Goal: Information Seeking & Learning: Learn about a topic

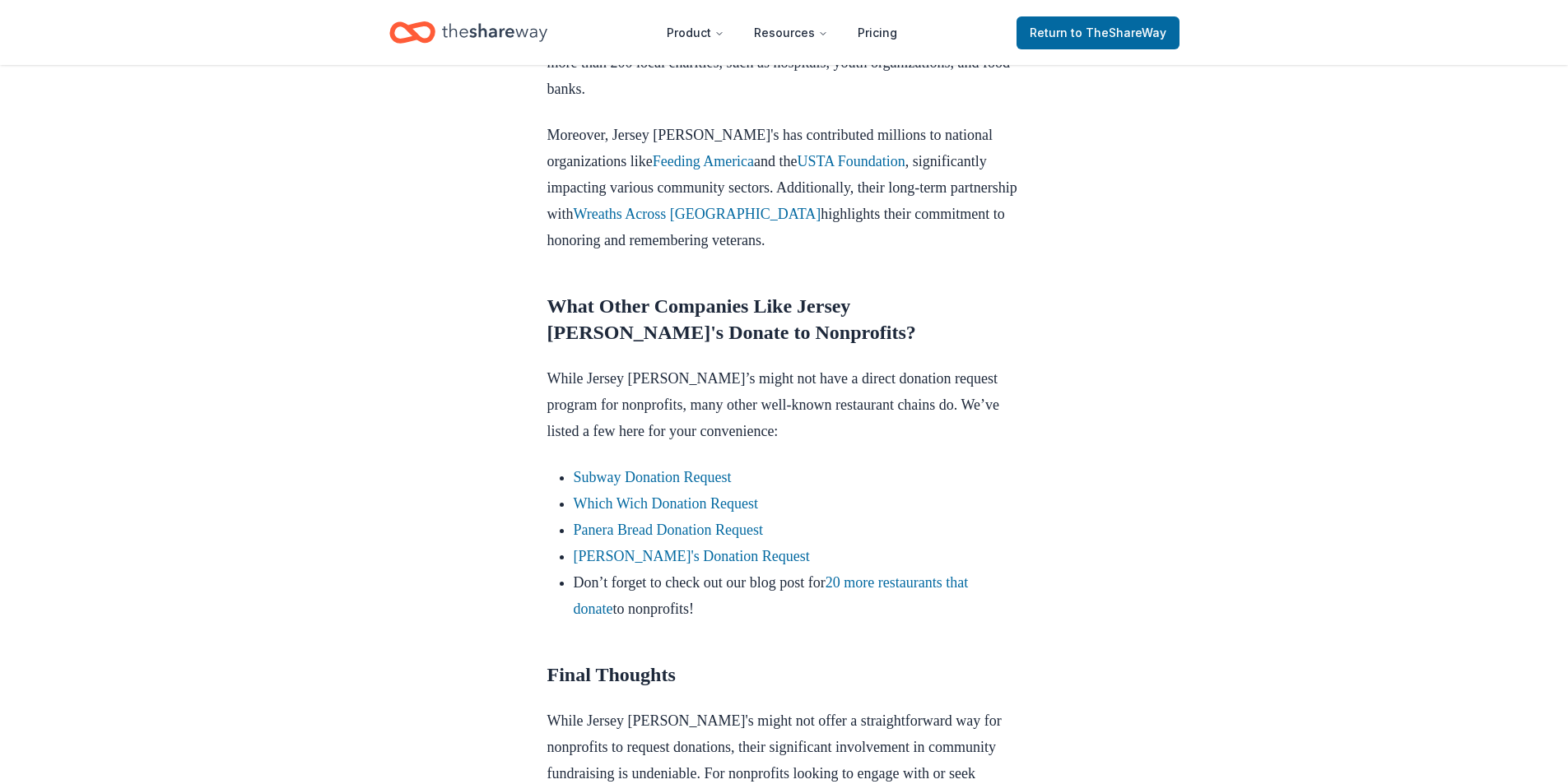
scroll to position [1275, 0]
click at [653, 521] on link "Panera Bread Donation Request" at bounding box center [668, 529] width 189 height 16
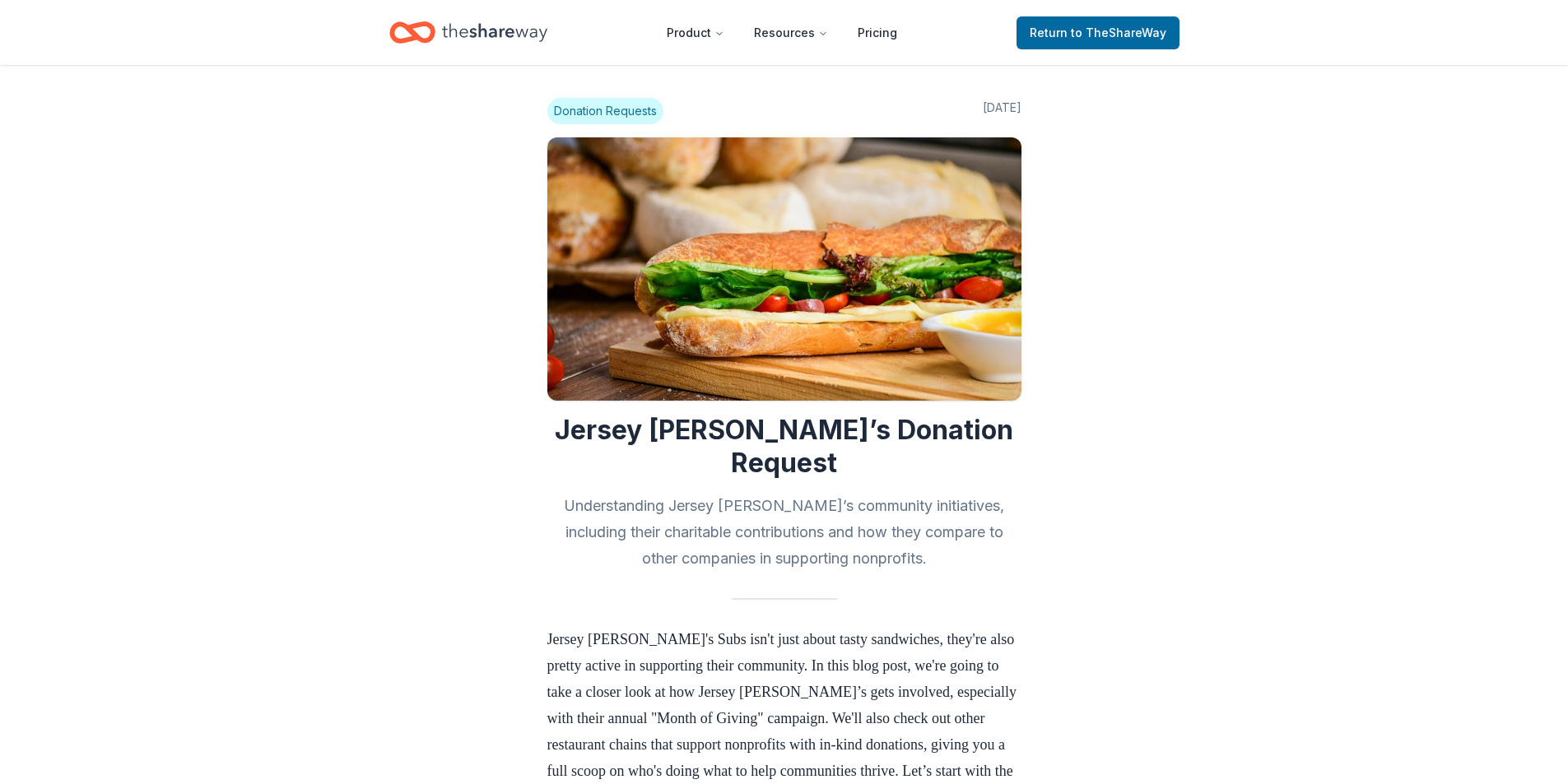
scroll to position [1245, 0]
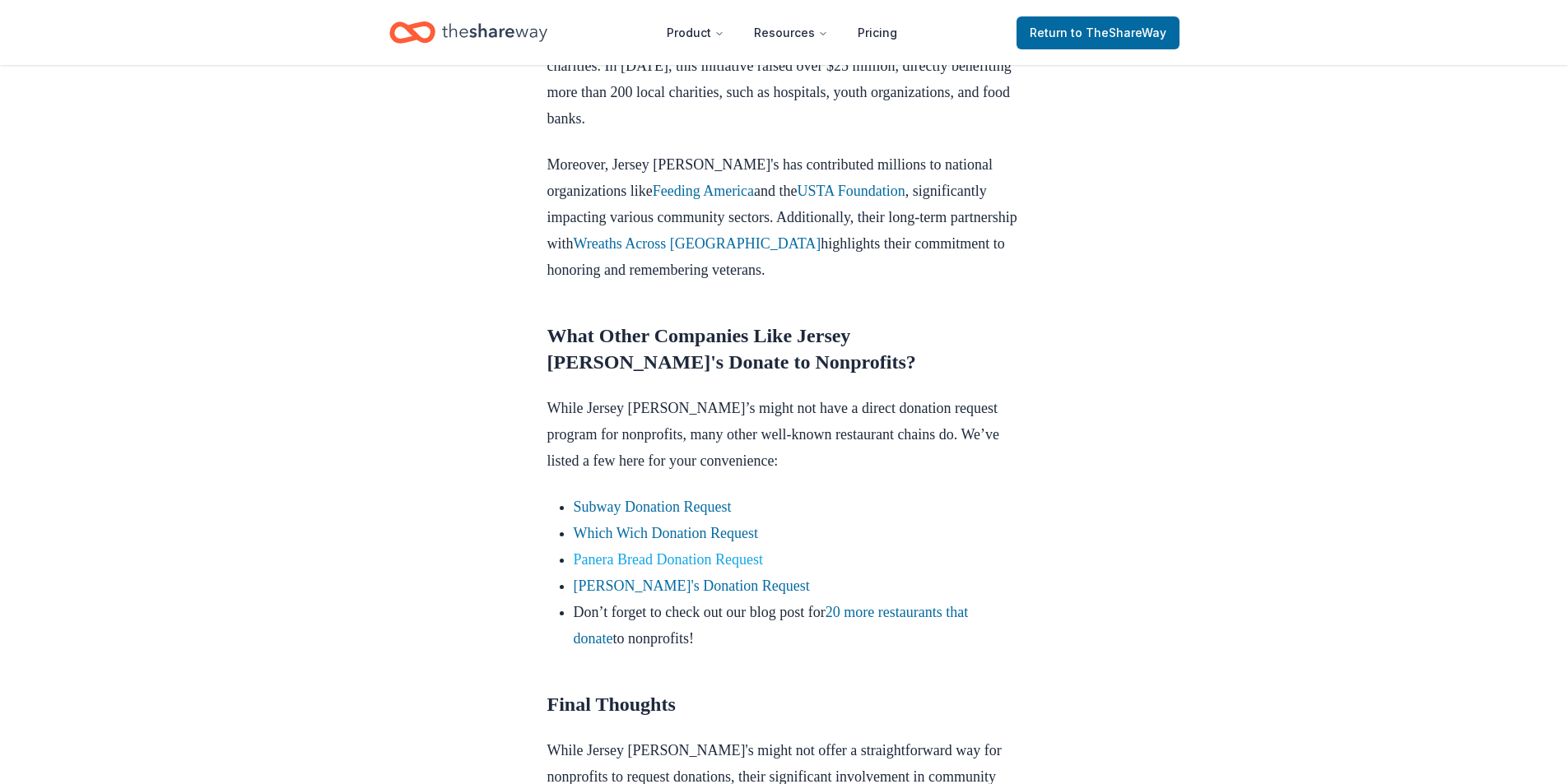
click at [652, 552] on link "Panera Bread Donation Request" at bounding box center [668, 559] width 189 height 16
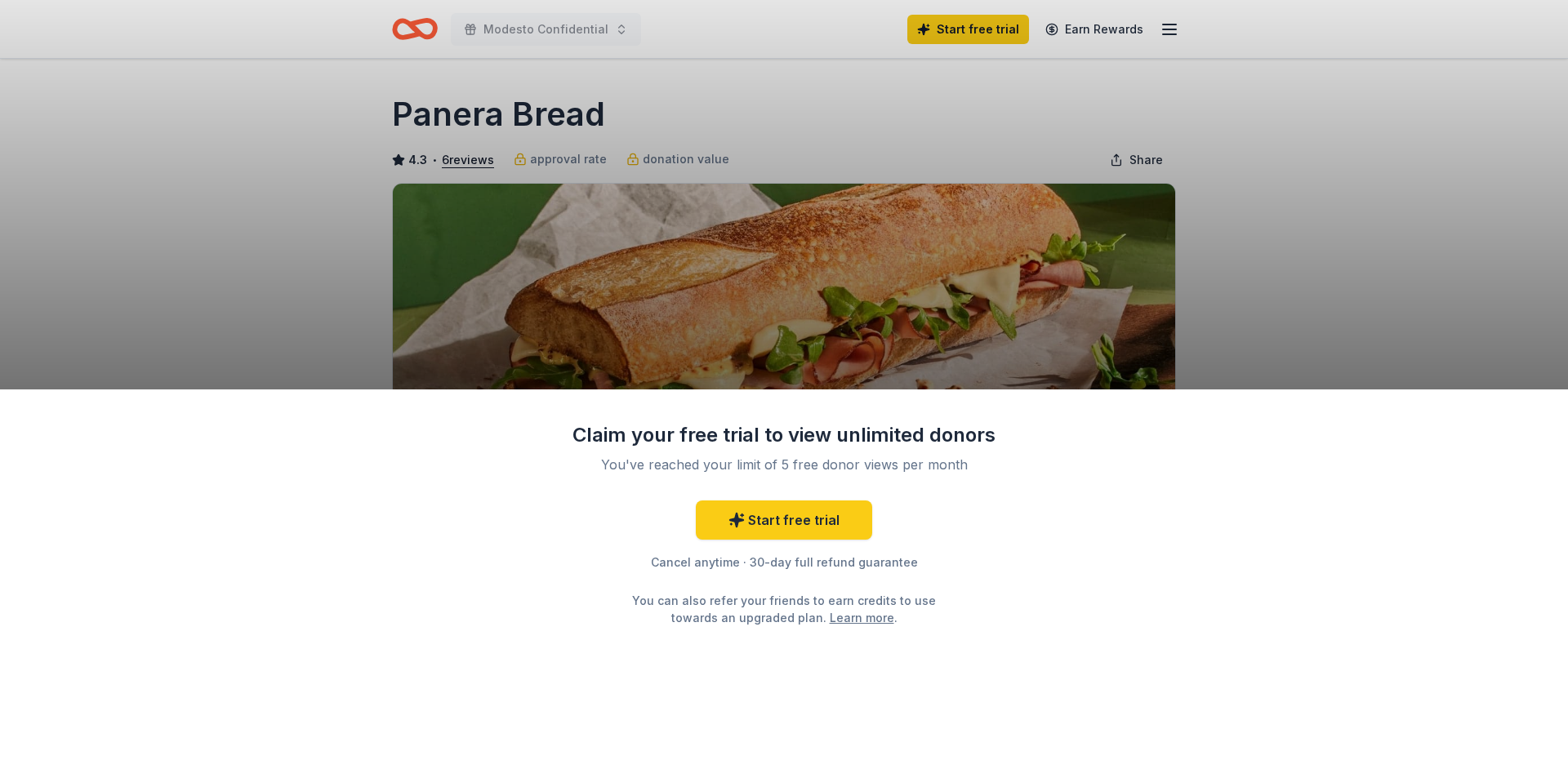
click at [1076, 316] on div "Claim your free trial to view unlimited donors You've reached your limit of 5 f…" at bounding box center [784, 389] width 1568 height 778
click at [1188, 267] on div "Claim your free trial to view unlimited donors You've reached your limit of 5 f…" at bounding box center [784, 389] width 1568 height 778
click at [801, 532] on link "Start free trial" at bounding box center [784, 520] width 177 height 39
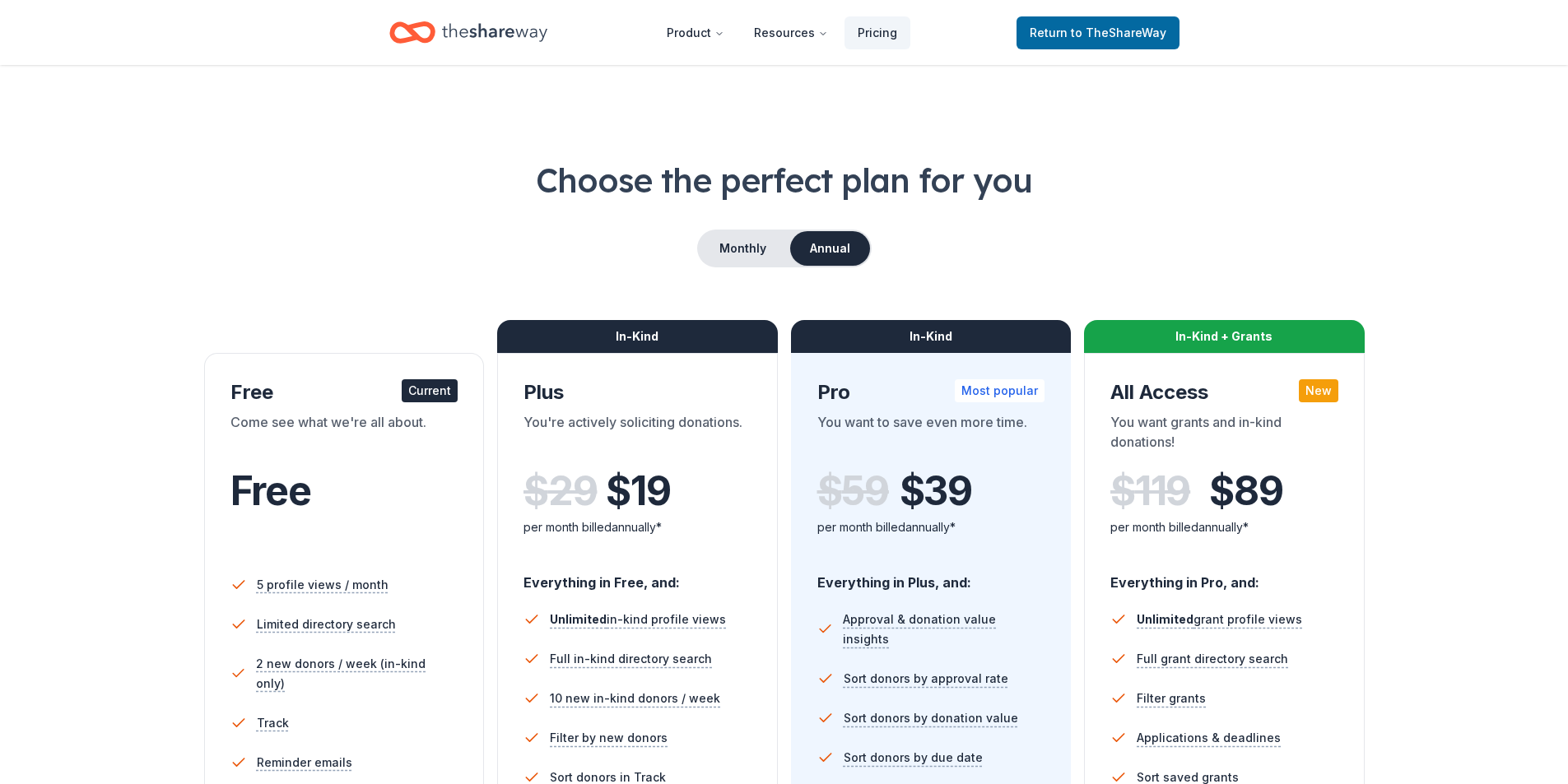
click at [772, 522] on div "In-Kind Plus You're actively soliciting donations. $ 29 $ 19 per month billed a…" at bounding box center [637, 657] width 280 height 609
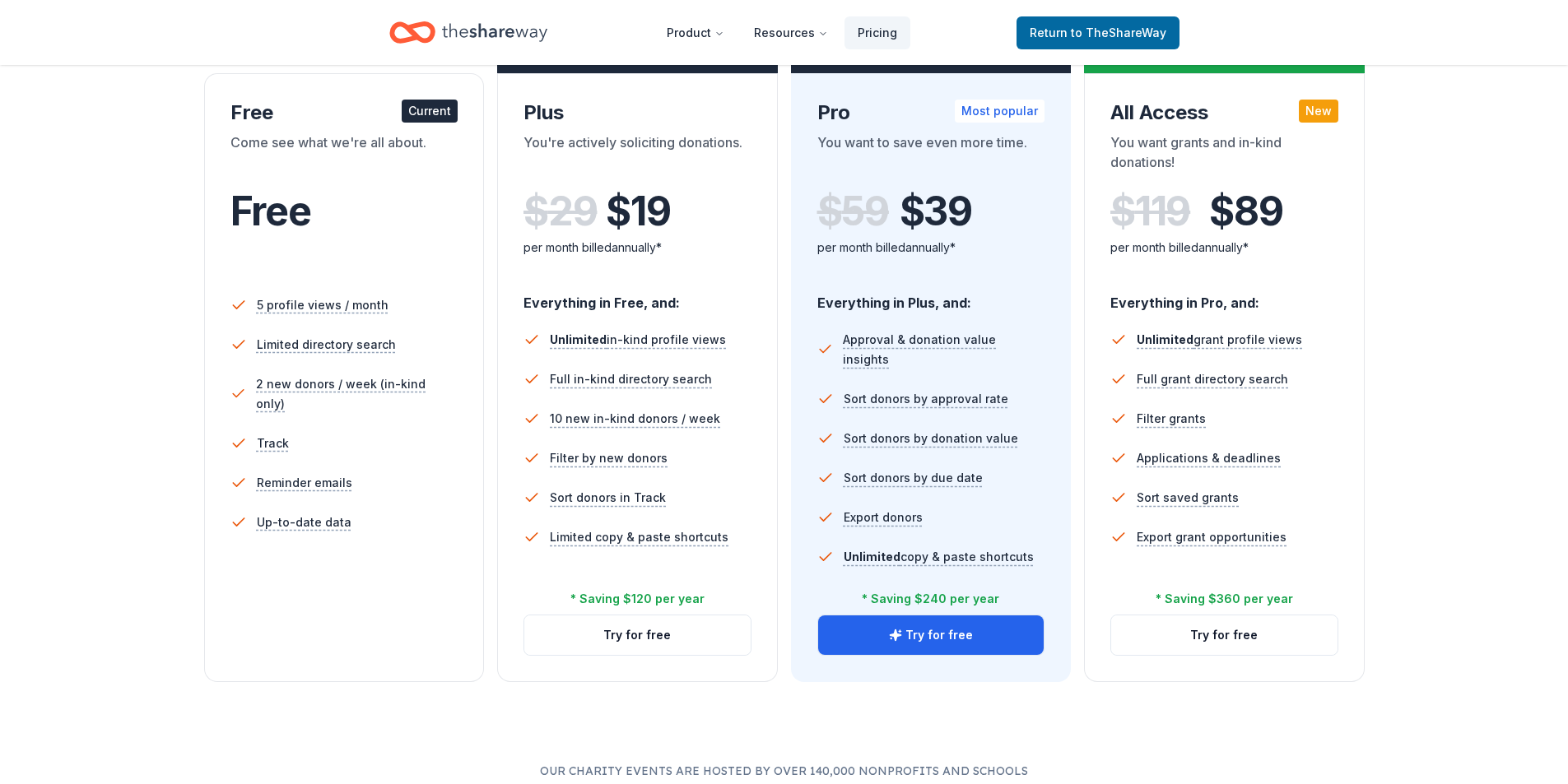
scroll to position [411, 0]
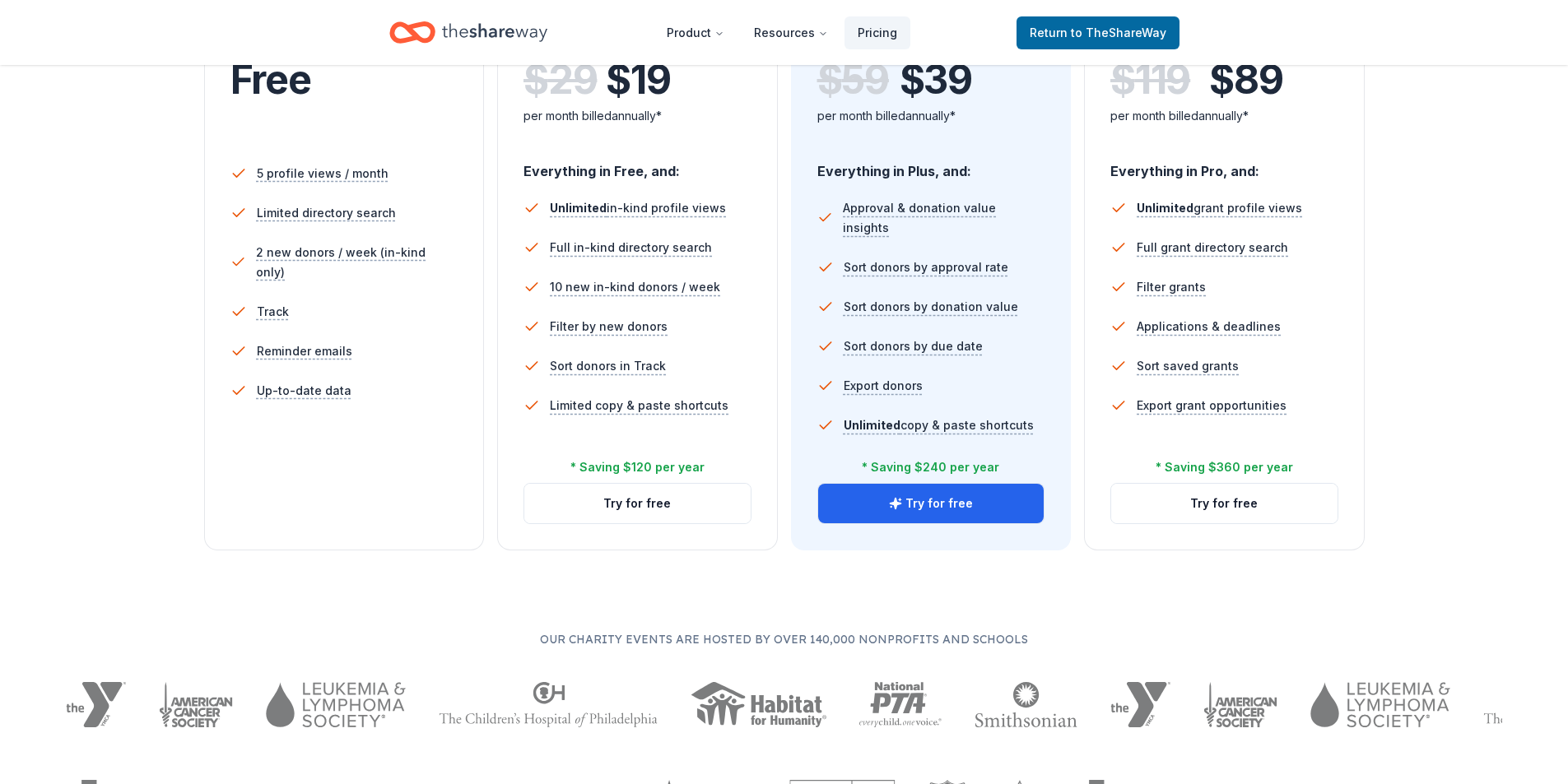
drag, startPoint x: 347, startPoint y: 468, endPoint x: 369, endPoint y: 470, distance: 22.1
click at [352, 468] on div "5 profile views / month Limited directory search 2 new donors / week (in-kind o…" at bounding box center [344, 312] width 228 height 329
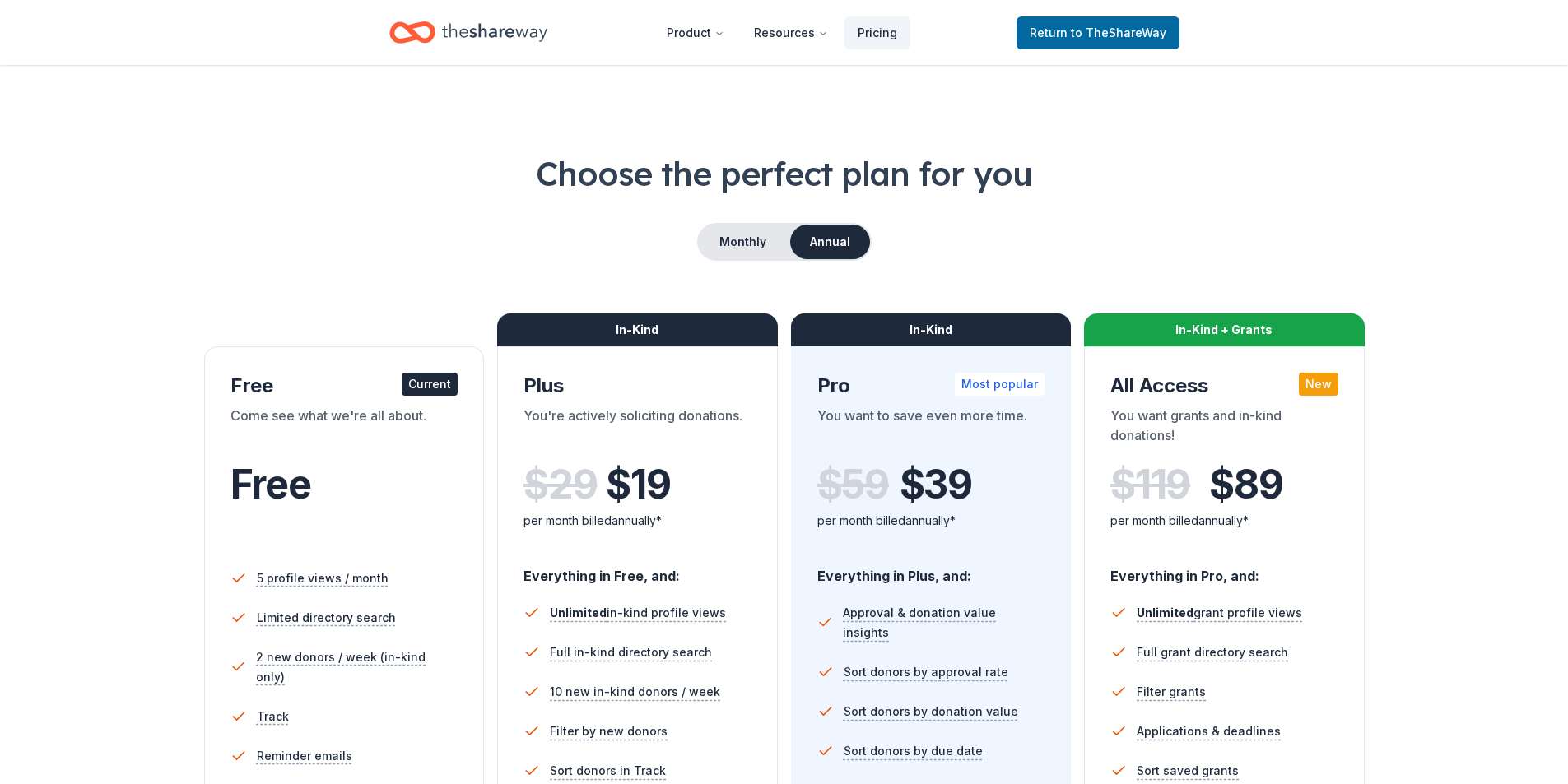
scroll to position [0, 0]
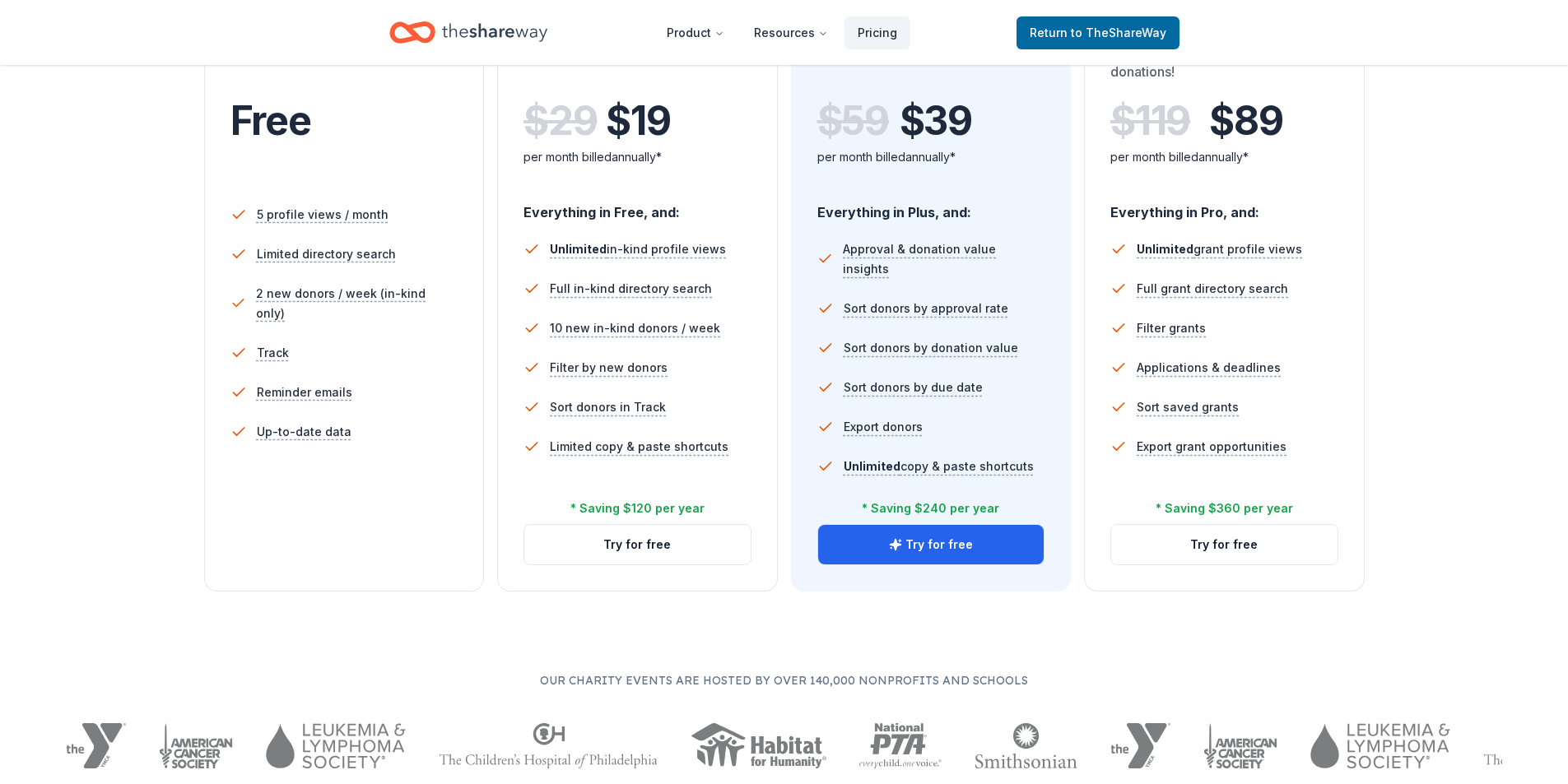
click at [364, 520] on div "Free Current Come see what we're all about. Free 5 profile views / month Limite…" at bounding box center [343, 287] width 280 height 609
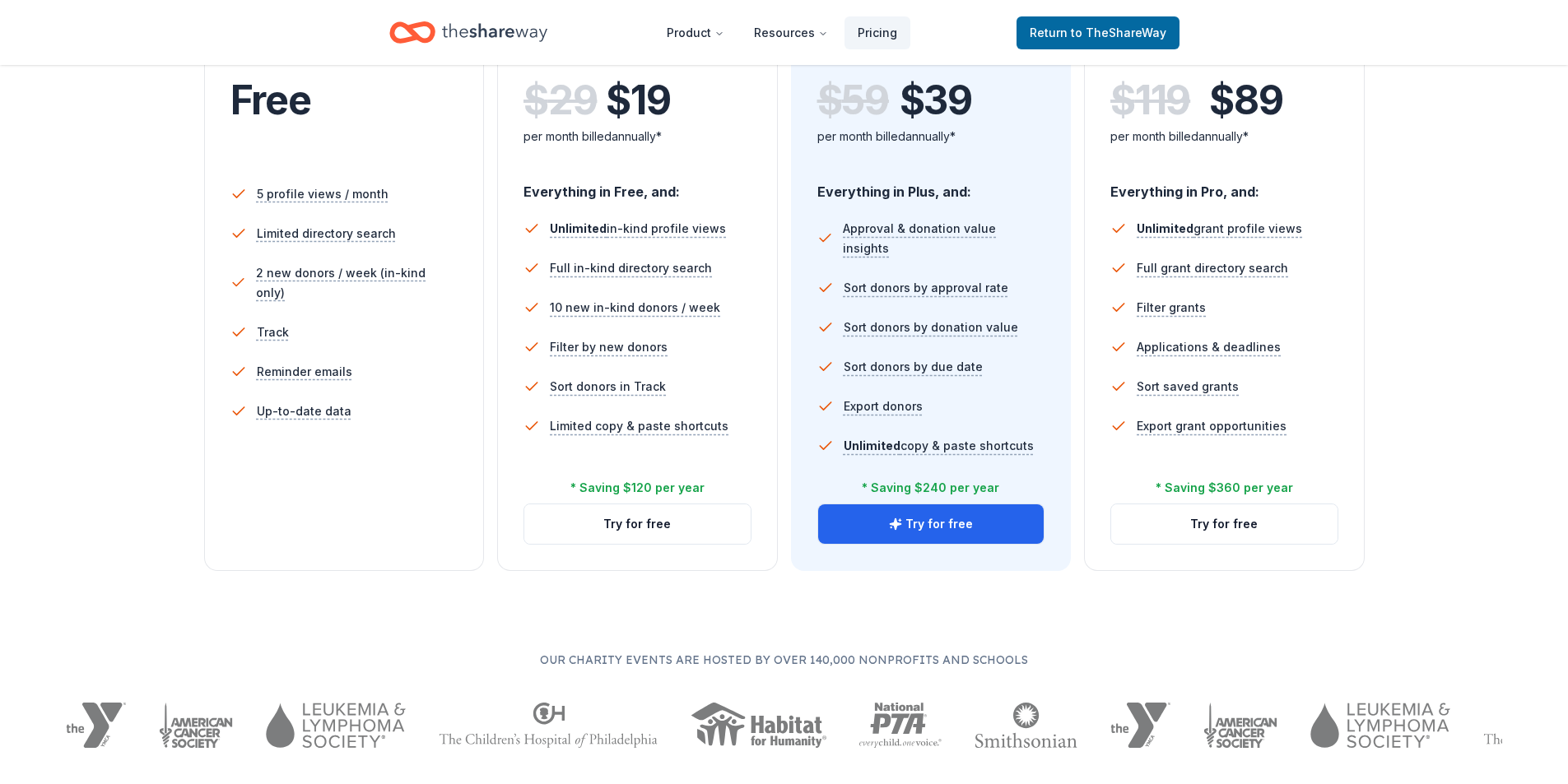
click at [364, 520] on div "Free Current Come see what we're all about. Free 5 profile views / month Limite…" at bounding box center [343, 266] width 280 height 609
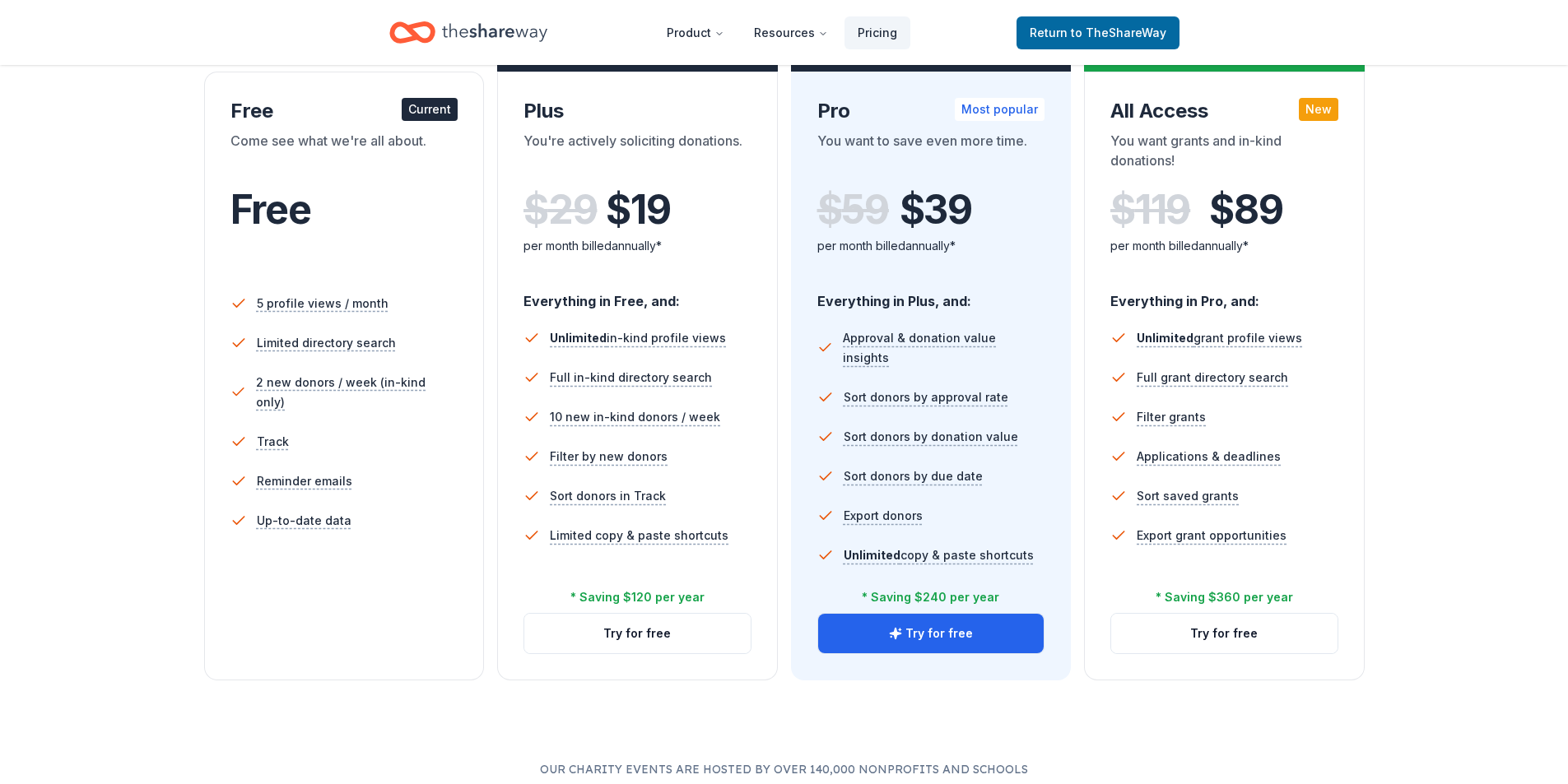
scroll to position [0, 0]
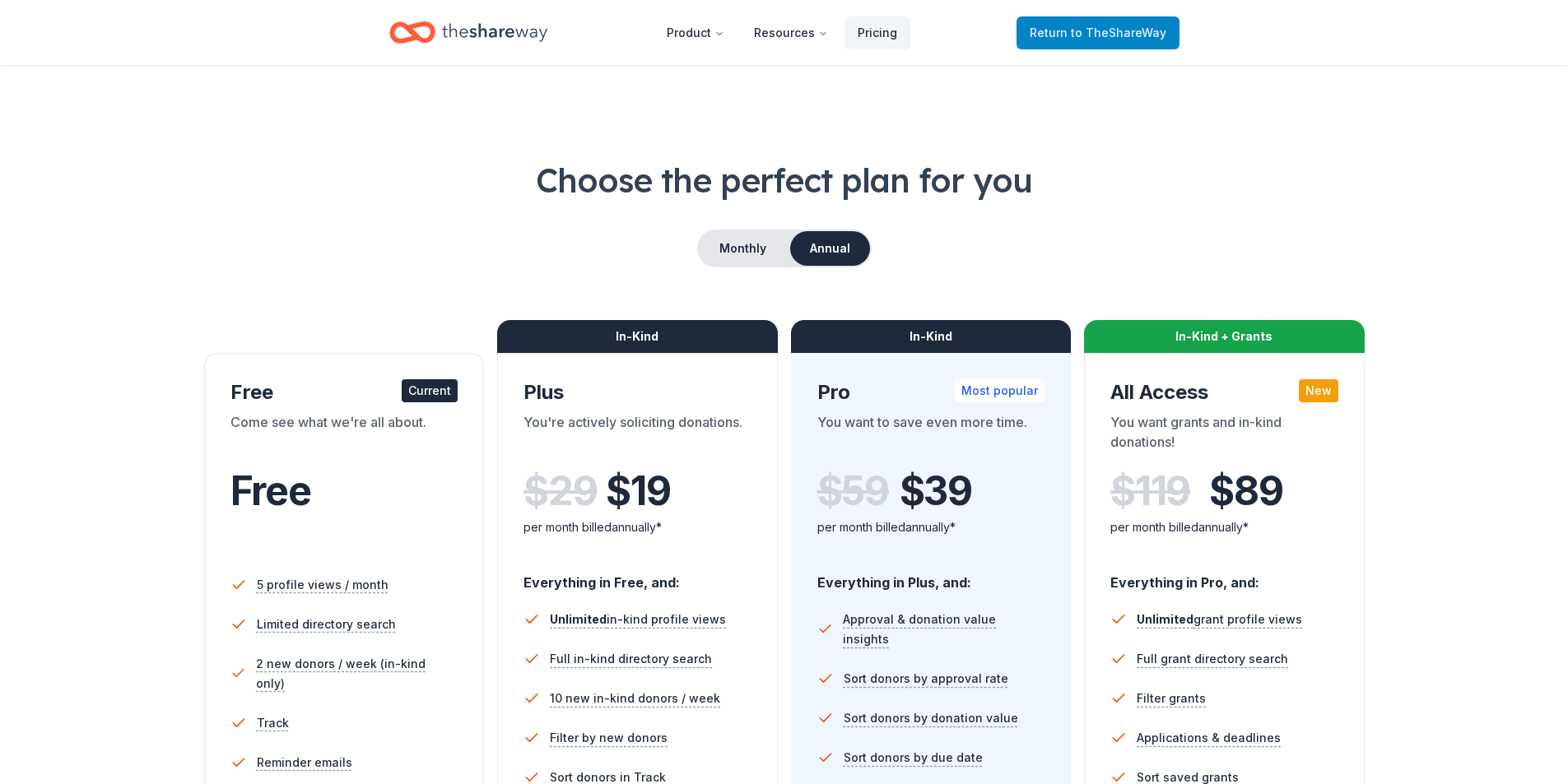
click at [1101, 46] on link "Return to TheShareWay" at bounding box center [1098, 33] width 163 height 33
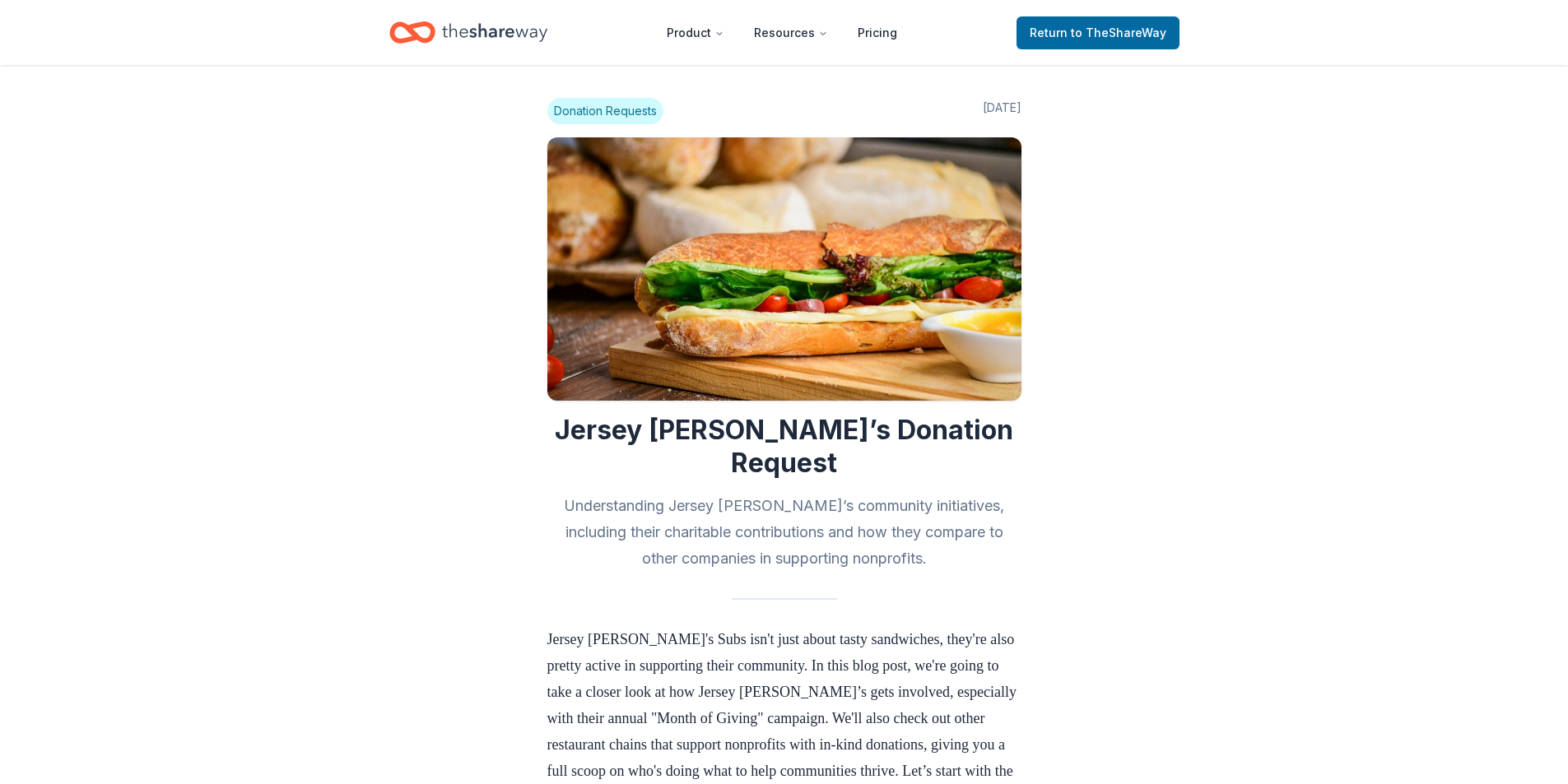
scroll to position [1214, 0]
